Goal: Information Seeking & Learning: Learn about a topic

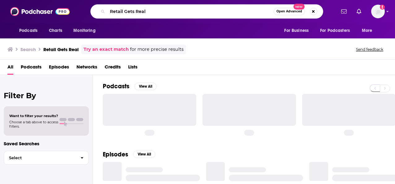
drag, startPoint x: 157, startPoint y: 9, endPoint x: 105, endPoint y: 9, distance: 51.4
click at [105, 9] on div "Retail Gets Real Open Advanced New" at bounding box center [206, 11] width 233 height 14
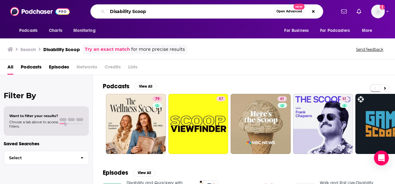
drag, startPoint x: 248, startPoint y: 12, endPoint x: 96, endPoint y: 12, distance: 151.8
click at [96, 12] on div "Disability Scoop Open Advanced New" at bounding box center [206, 11] width 233 height 14
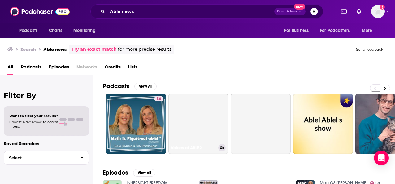
scroll to position [59, 0]
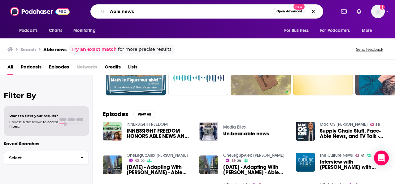
drag, startPoint x: 127, startPoint y: 6, endPoint x: 99, endPoint y: 3, distance: 28.3
click at [99, 3] on div "Podcasts Charts Monitoring Able news Open Advanced New For Business For Podcast…" at bounding box center [197, 11] width 395 height 23
type input "retail tech podcast"
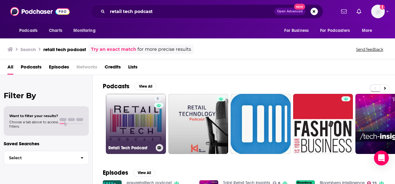
click at [128, 115] on link "5 Retail Tech Podcast" at bounding box center [136, 124] width 60 height 60
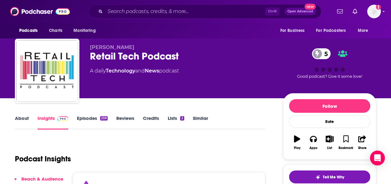
scroll to position [2, 0]
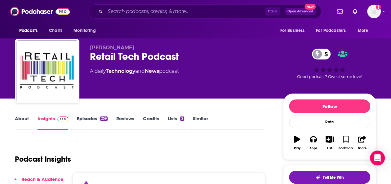
click at [90, 117] on link "Episodes 259" at bounding box center [92, 123] width 31 height 14
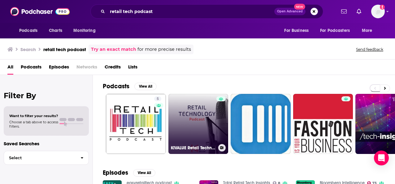
click at [199, 122] on link "KIVALUE Retail Technology Podcast" at bounding box center [199, 124] width 60 height 60
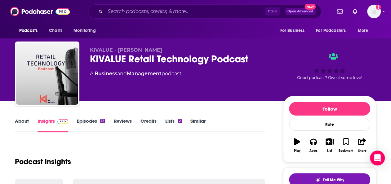
scroll to position [56, 0]
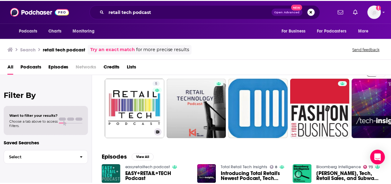
scroll to position [80, 0]
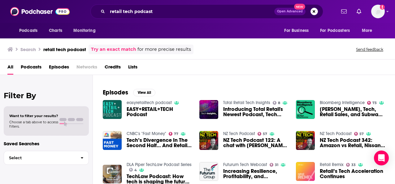
click at [255, 107] on span "Introducing Total Retail's Newest Podcast, Tech Insights" at bounding box center [255, 112] width 65 height 11
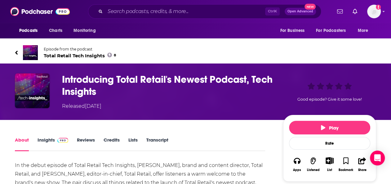
scroll to position [5, 0]
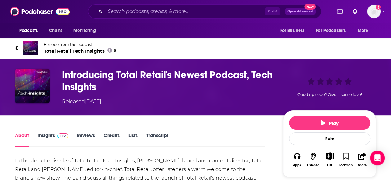
click at [46, 137] on link "Insights" at bounding box center [52, 139] width 31 height 14
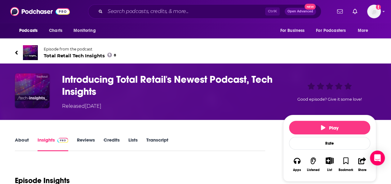
click at [29, 92] on img "Introducing Total Retail's Newest Podcast, Tech Insights" at bounding box center [32, 90] width 35 height 35
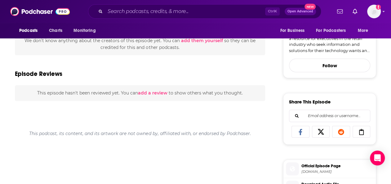
scroll to position [210, 0]
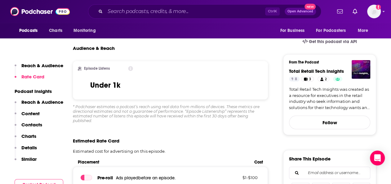
scroll to position [155, 0]
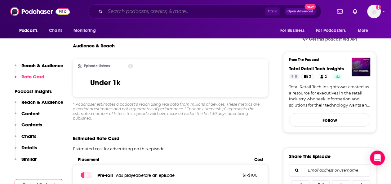
click at [205, 7] on input "Search podcasts, credits, & more..." at bounding box center [185, 12] width 160 height 10
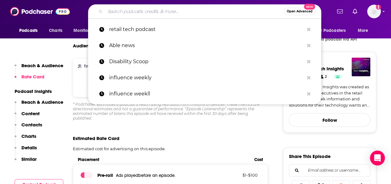
paste input "RETHINK Retail (Podcast)"
type input "RETHINK Retail (Podcast)"
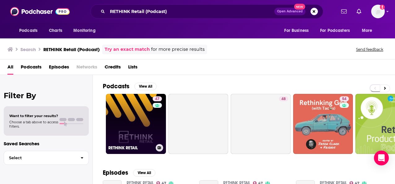
click at [133, 119] on link "47 RETHINK RETAIL" at bounding box center [136, 124] width 60 height 60
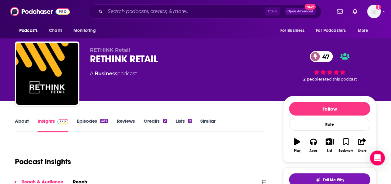
click at [87, 118] on link "Episodes 487" at bounding box center [92, 125] width 31 height 14
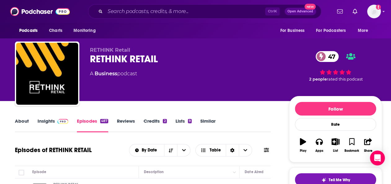
click at [51, 122] on link "Insights" at bounding box center [52, 125] width 31 height 14
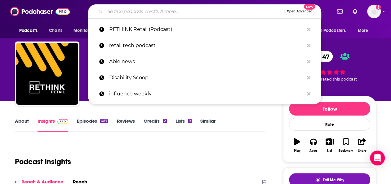
click at [159, 12] on input "Search podcasts, credits, & more..." at bounding box center [194, 12] width 179 height 10
type input "d"
paste input "Disability Visibility"
type input "Disability Visibility"
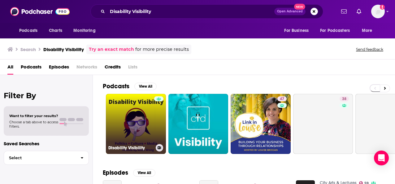
click at [119, 122] on link "Disability Visibility" at bounding box center [136, 124] width 60 height 60
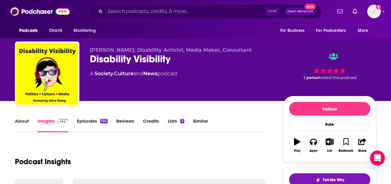
click at [86, 121] on link "Episodes 104" at bounding box center [92, 125] width 31 height 14
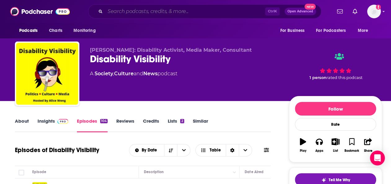
click at [165, 8] on input "Search podcasts, credits, & more..." at bounding box center [185, 12] width 160 height 10
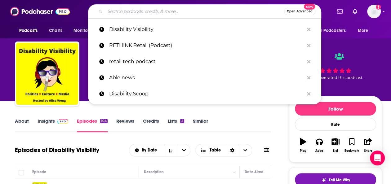
paste input "The Accessibility Advantage"
type input "The Accessibility Advantage"
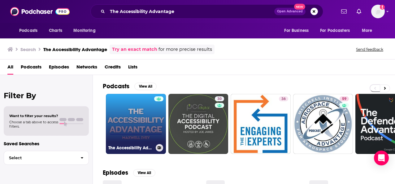
click at [141, 113] on link "The Accessibility Advantage" at bounding box center [136, 124] width 60 height 60
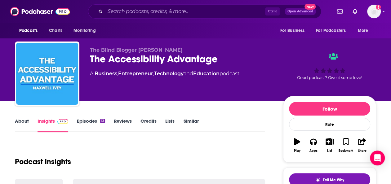
click at [91, 123] on link "Episodes 13" at bounding box center [91, 125] width 28 height 14
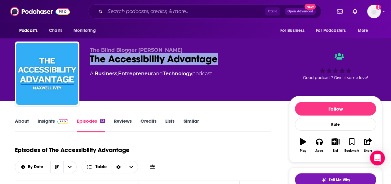
drag, startPoint x: 226, startPoint y: 56, endPoint x: 89, endPoint y: 63, distance: 137.1
click at [89, 63] on div "The Blind Blogger [PERSON_NAME] The Accessibility Advantage A Business , Entrep…" at bounding box center [198, 75] width 367 height 67
copy h2 "The Accessibility Advantage"
click at [212, 11] on input "Search podcasts, credits, & more..." at bounding box center [185, 12] width 160 height 10
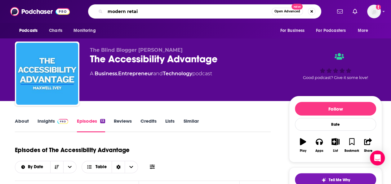
type input "modern retail"
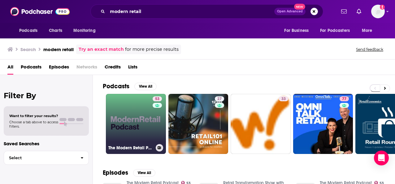
click at [127, 129] on link "53 The Modern Retail Podcast" at bounding box center [136, 124] width 60 height 60
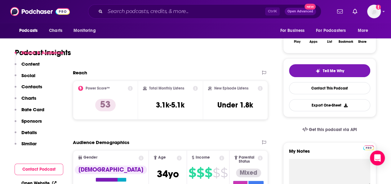
scroll to position [125, 0]
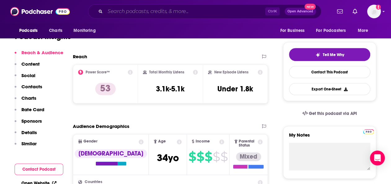
click at [208, 11] on input "Search podcasts, credits, & more..." at bounding box center [185, 12] width 160 height 10
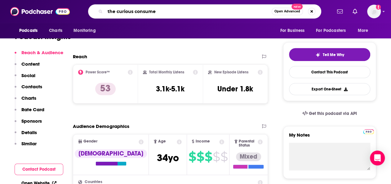
type input "the curious consumer"
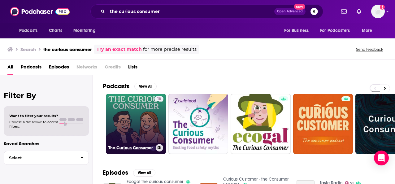
click at [128, 118] on link "18 The Curious Consumer" at bounding box center [136, 124] width 60 height 60
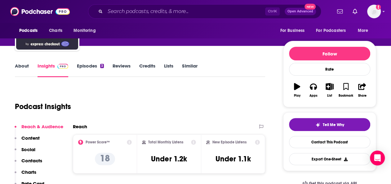
scroll to position [92, 0]
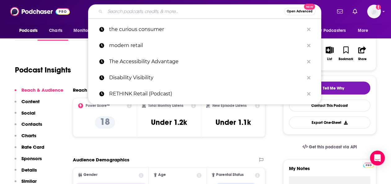
click at [208, 12] on input "Search podcasts, credits, & more..." at bounding box center [194, 12] width 179 height 10
paste input "RETHINK Retail"
type input "RETHINK Retail"
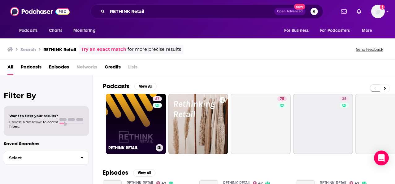
click at [137, 114] on link "47 RETHINK RETAIL" at bounding box center [136, 124] width 60 height 60
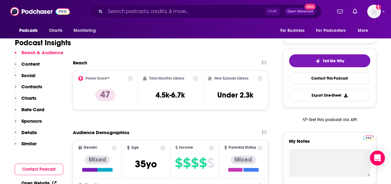
scroll to position [135, 0]
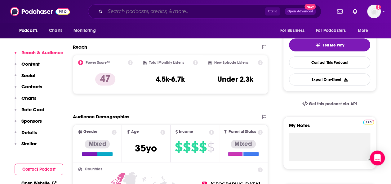
click at [211, 9] on input "Search podcasts, credits, & more..." at bounding box center [185, 12] width 160 height 10
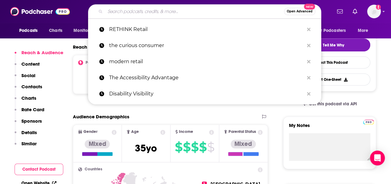
paste input "The Accessibility Advantage"
type input "The Accessibility Advantage"
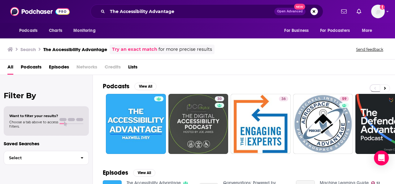
click at [152, 107] on div "Has guests" at bounding box center [159, 107] width 26 height 9
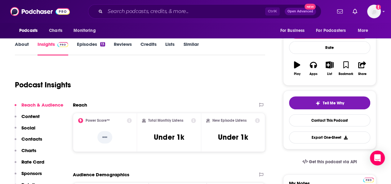
scroll to position [78, 0]
